Goal: Task Accomplishment & Management: Use online tool/utility

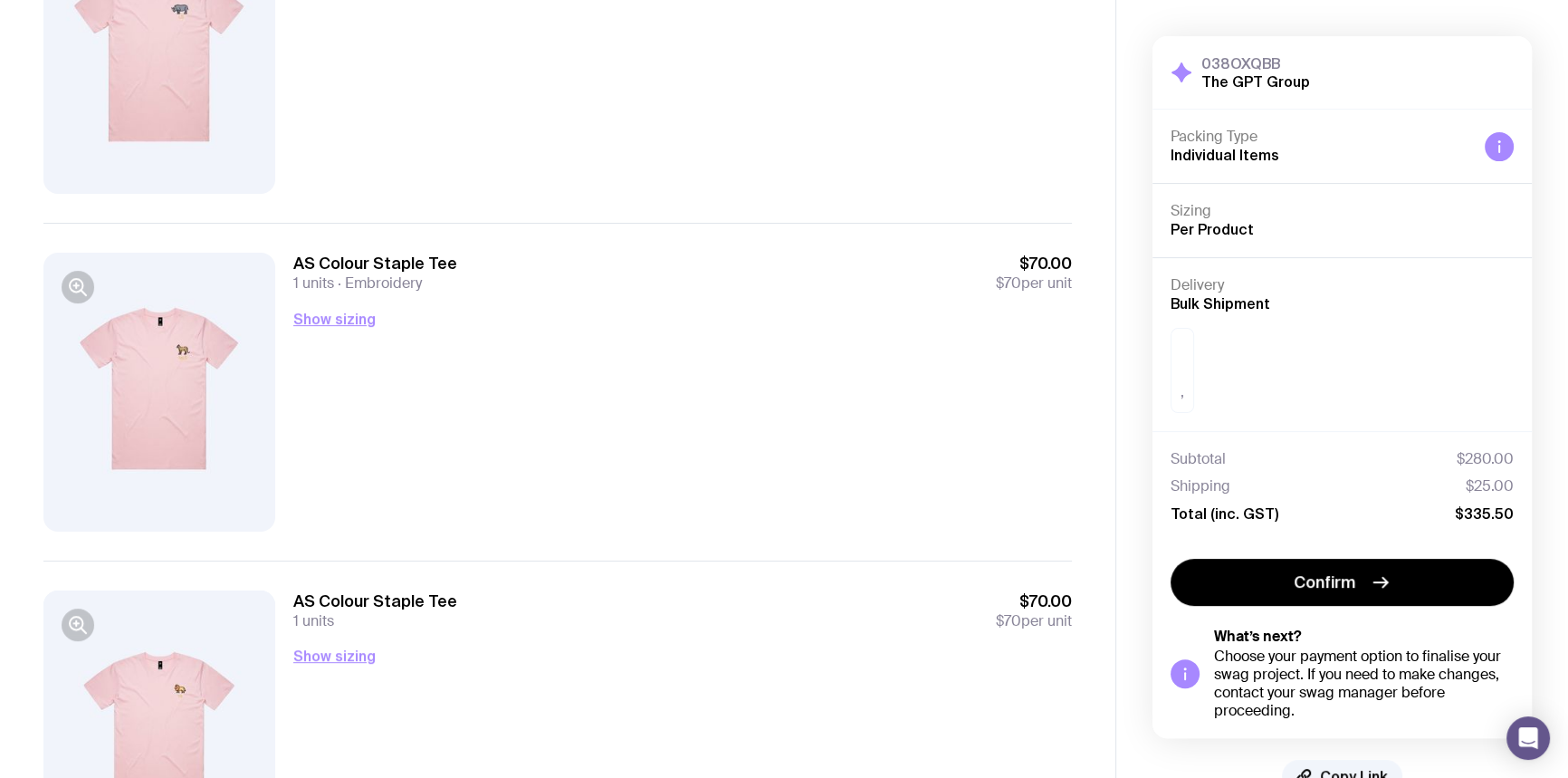
scroll to position [741, 0]
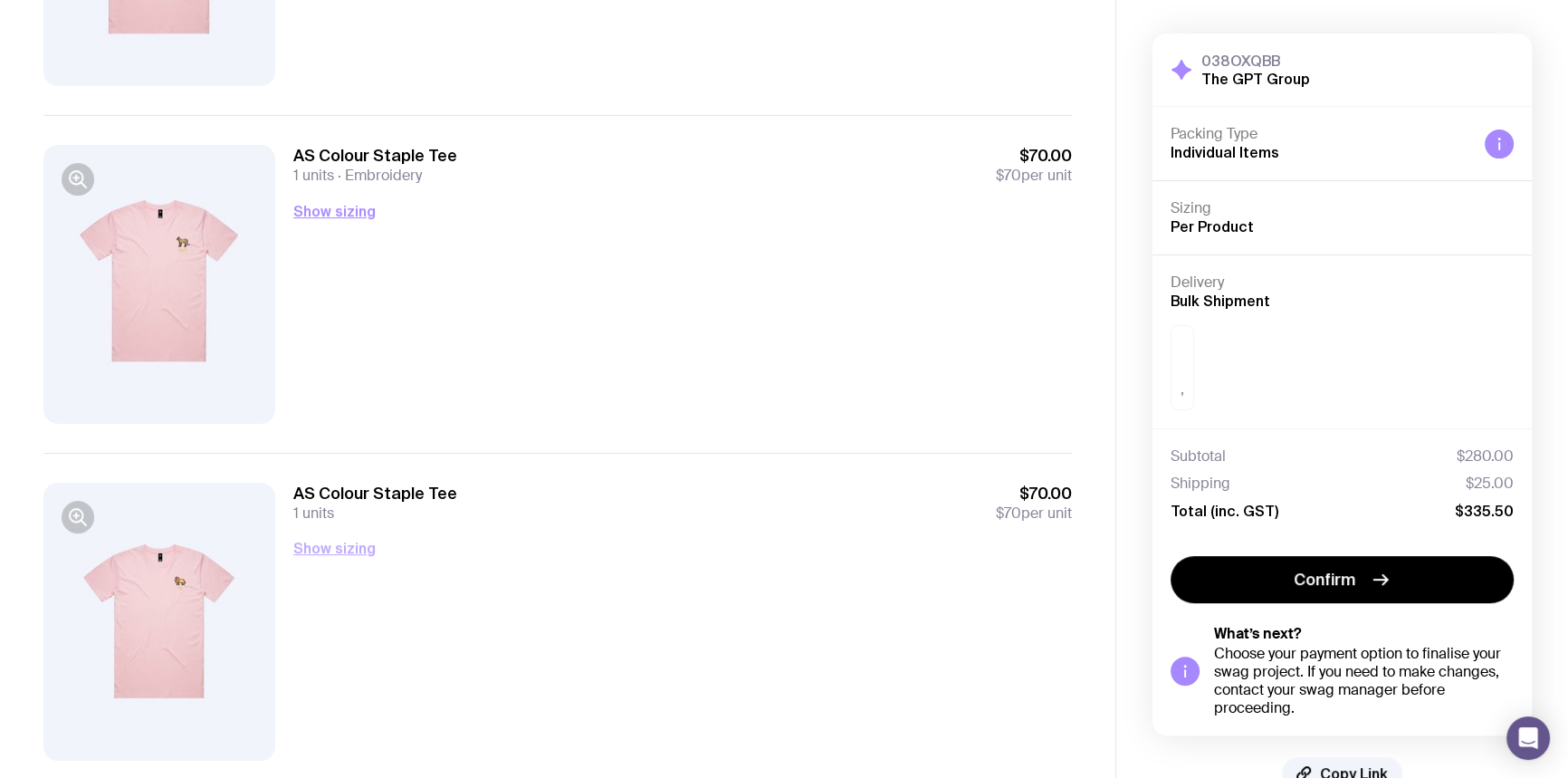
click at [341, 549] on button "Show sizing" at bounding box center [334, 548] width 83 height 21
click at [350, 211] on button "Show sizing" at bounding box center [334, 211] width 83 height 21
click at [350, 211] on button "Hide sizing" at bounding box center [331, 211] width 77 height 21
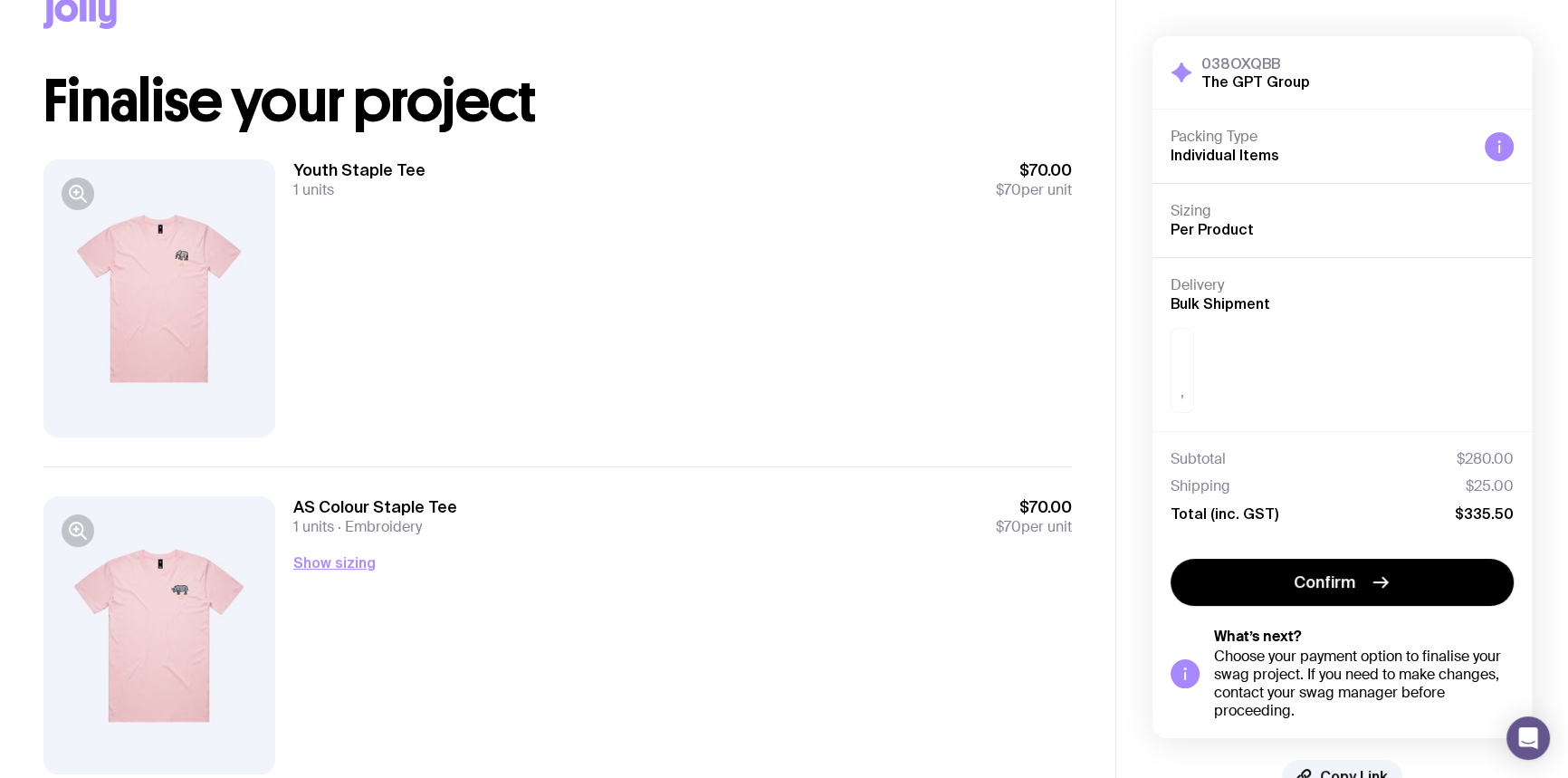
scroll to position [82, 0]
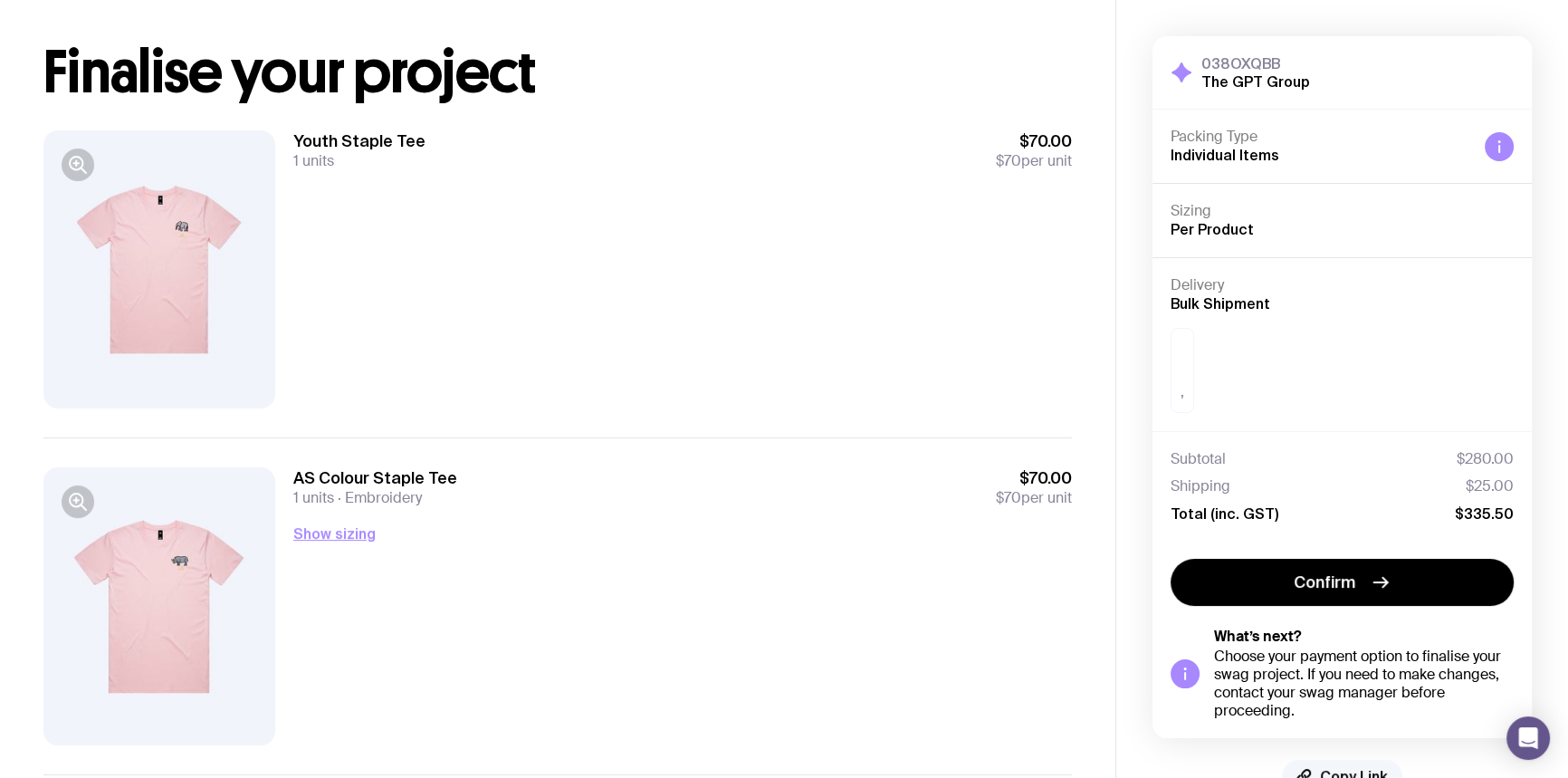
click at [1347, 767] on span "Copy Link" at bounding box center [1354, 776] width 68 height 19
click at [1346, 767] on span "Copied!" at bounding box center [1355, 776] width 55 height 19
click at [1324, 768] on span "Copy Link" at bounding box center [1354, 776] width 68 height 19
